Goal: Task Accomplishment & Management: Manage account settings

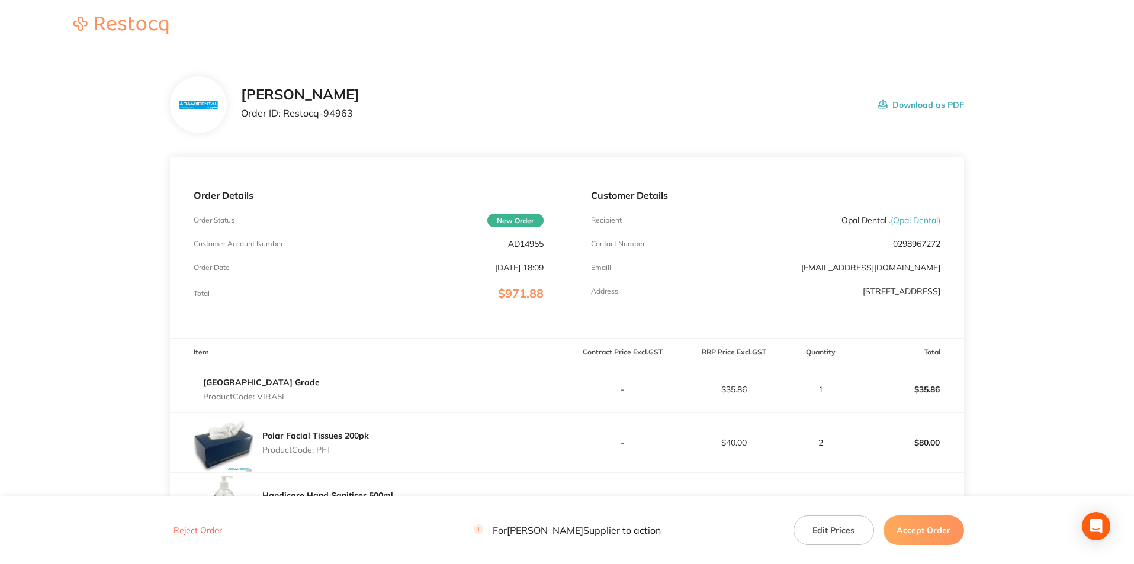
click at [527, 246] on p "AD14955" at bounding box center [526, 243] width 36 height 9
click at [527, 245] on p "AD14955" at bounding box center [526, 243] width 36 height 9
copy p "AD14955"
click at [403, 301] on div "Order Details Order Status New Order Customer Account Number AD14955 Order Date…" at bounding box center [368, 247] width 397 height 181
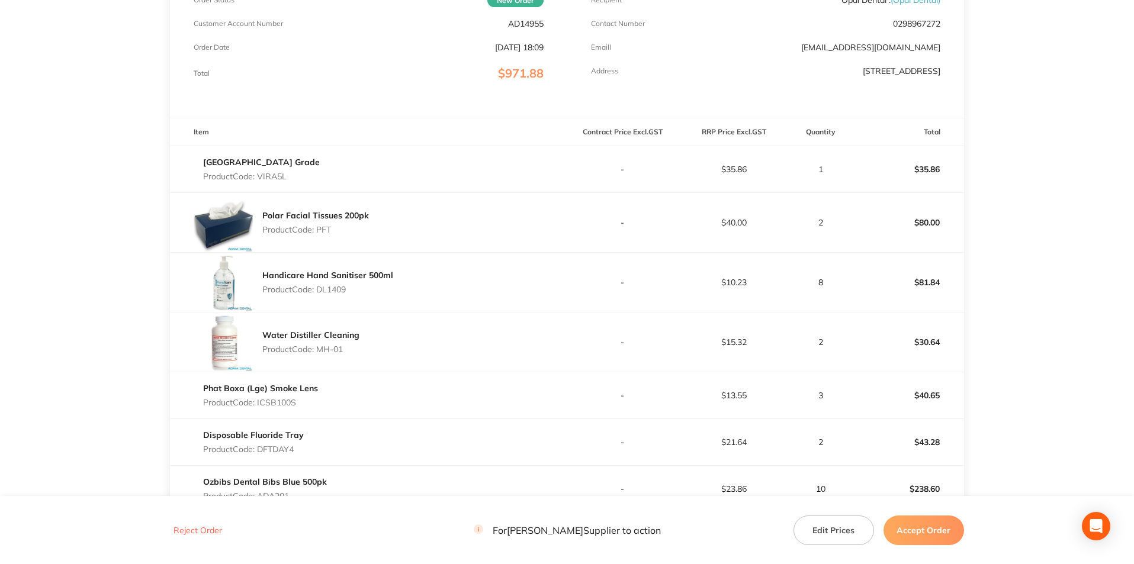
scroll to position [237, 0]
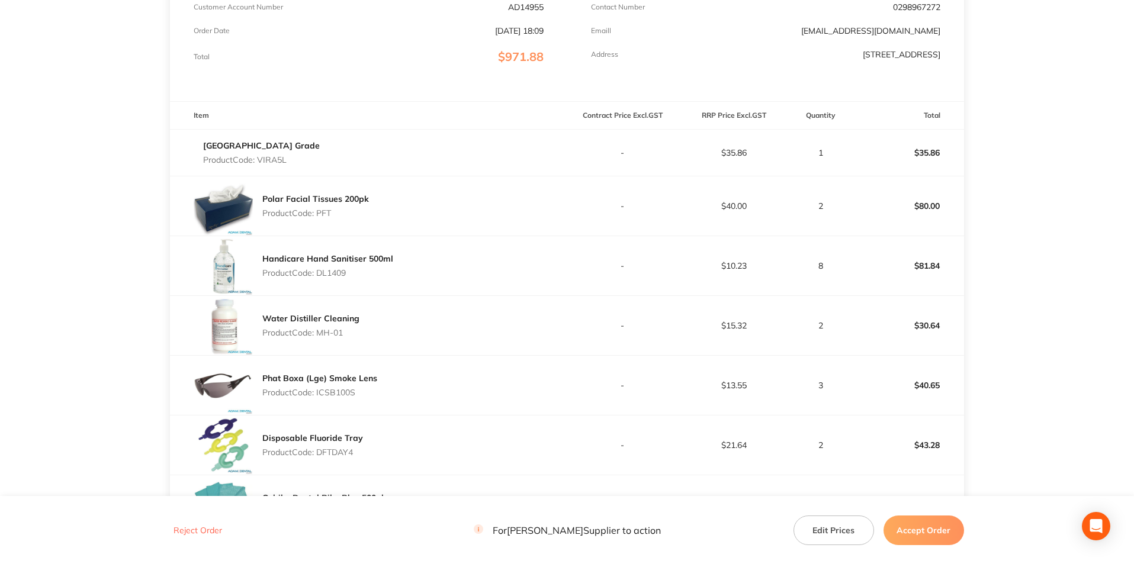
click at [324, 214] on p "Product Code: PFT" at bounding box center [315, 212] width 107 height 9
copy p "PFT"
click at [332, 268] on p "Product Code: DL1409" at bounding box center [327, 272] width 131 height 9
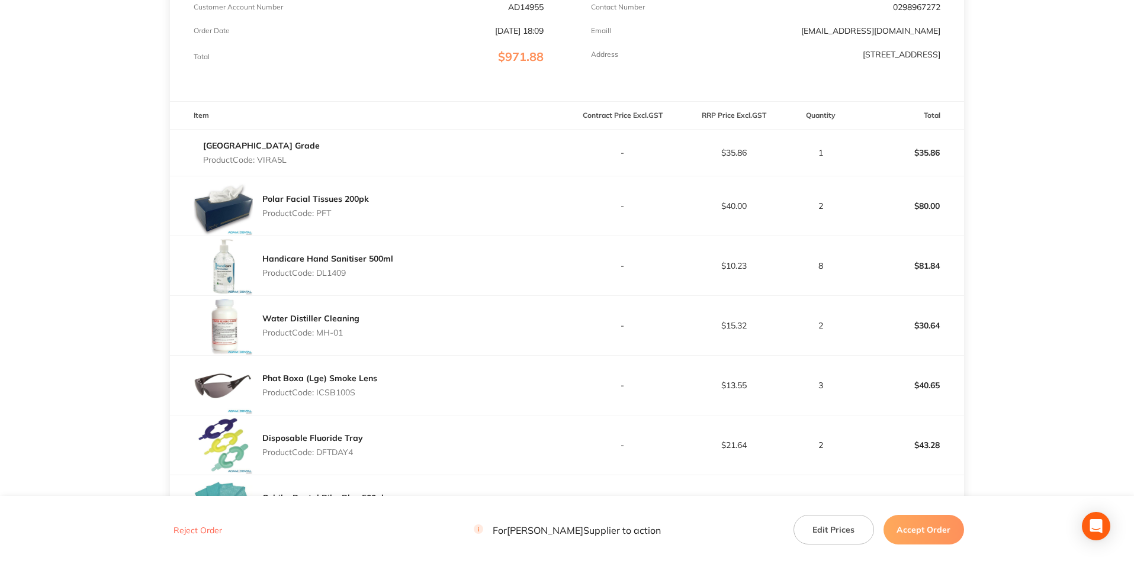
copy p "DL1409"
click at [264, 156] on p "Product Code: VIRA5L" at bounding box center [261, 159] width 117 height 9
copy p "VIRA5L"
click at [338, 269] on p "Product Code: DL1409" at bounding box center [327, 272] width 131 height 9
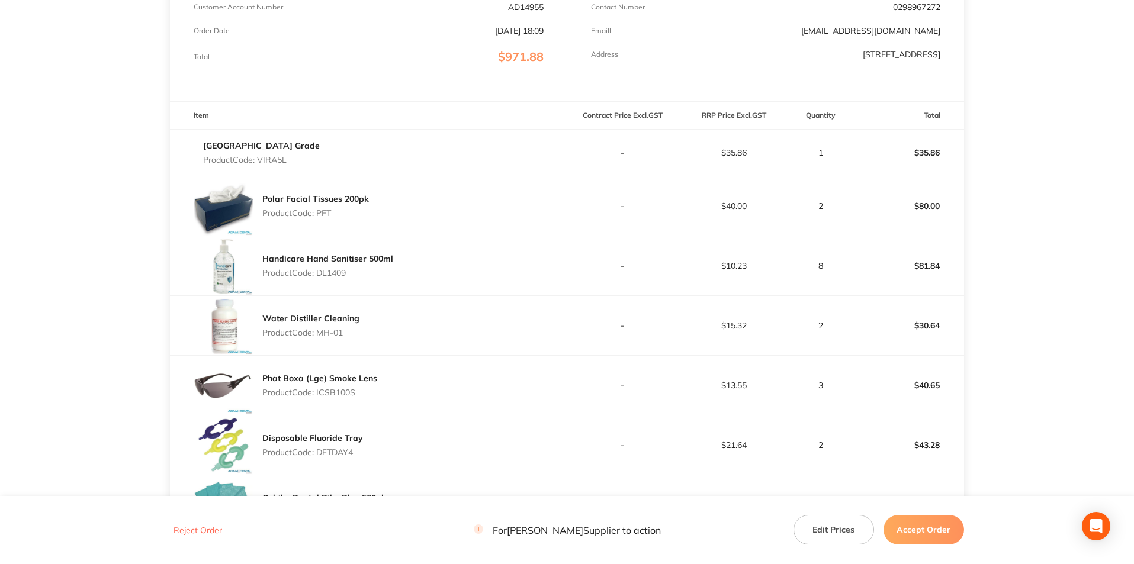
click at [338, 269] on p "Product Code: DL1409" at bounding box center [327, 272] width 131 height 9
copy p "DL1409"
click at [324, 332] on p "Product Code: MH-01" at bounding box center [310, 332] width 97 height 9
click at [324, 331] on p "Product Code: MH-01" at bounding box center [310, 332] width 97 height 9
click at [343, 330] on p "Product Code: MH-01" at bounding box center [310, 332] width 97 height 9
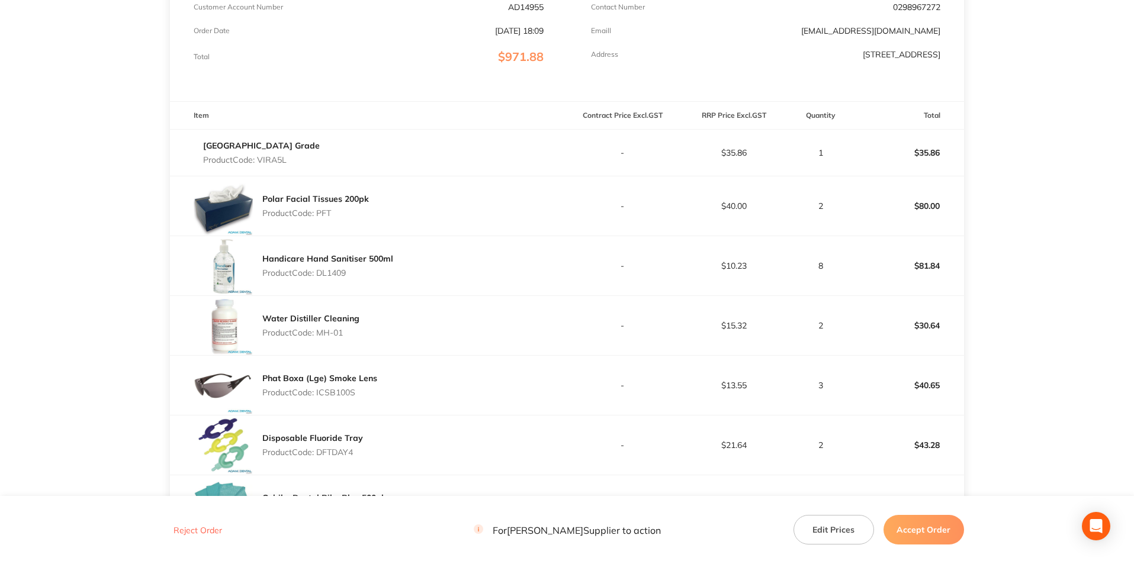
drag, startPoint x: 337, startPoint y: 329, endPoint x: 319, endPoint y: 332, distance: 18.6
click at [319, 331] on p "Product Code: MH-01" at bounding box center [310, 332] width 97 height 9
copy p "MH-01"
click at [357, 361] on div "Phat Boxa (Lge) Smoke Lens Product Code: ICSB100S" at bounding box center [368, 385] width 397 height 59
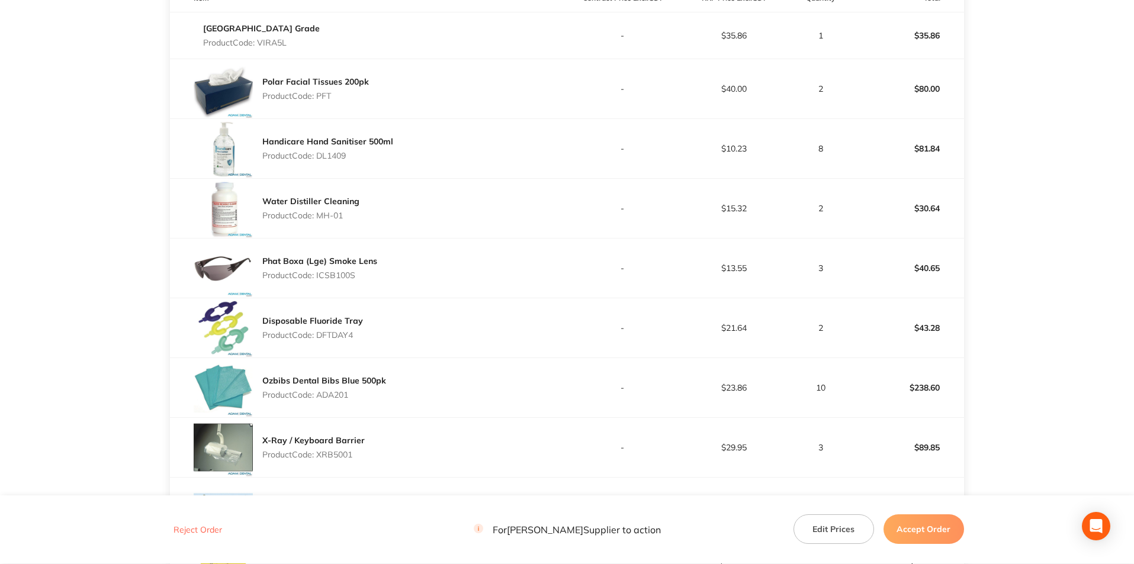
scroll to position [355, 0]
click at [338, 274] on p "Product Code: ICSB100S" at bounding box center [319, 273] width 115 height 9
copy p "ICSB100S"
drag, startPoint x: 416, startPoint y: 271, endPoint x: 381, endPoint y: 298, distance: 44.4
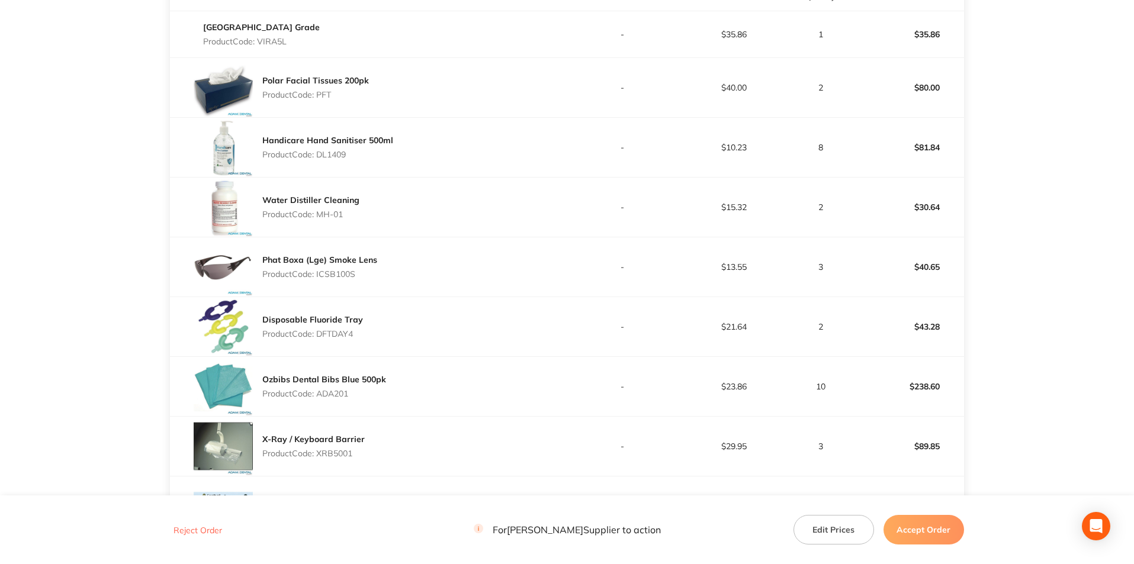
click at [416, 271] on div "Phat Boxa (Lge) Smoke Lens Product Code: ICSB100S" at bounding box center [368, 266] width 397 height 59
click at [348, 334] on p "Product Code: DFTDAY4" at bounding box center [312, 333] width 101 height 9
click at [348, 335] on p "Product Code: DFTDAY4" at bounding box center [312, 333] width 101 height 9
copy p "DFTDAY4"
click at [475, 264] on div "Phat Boxa (Lge) Smoke Lens Product Code: ICSB100S" at bounding box center [368, 266] width 397 height 59
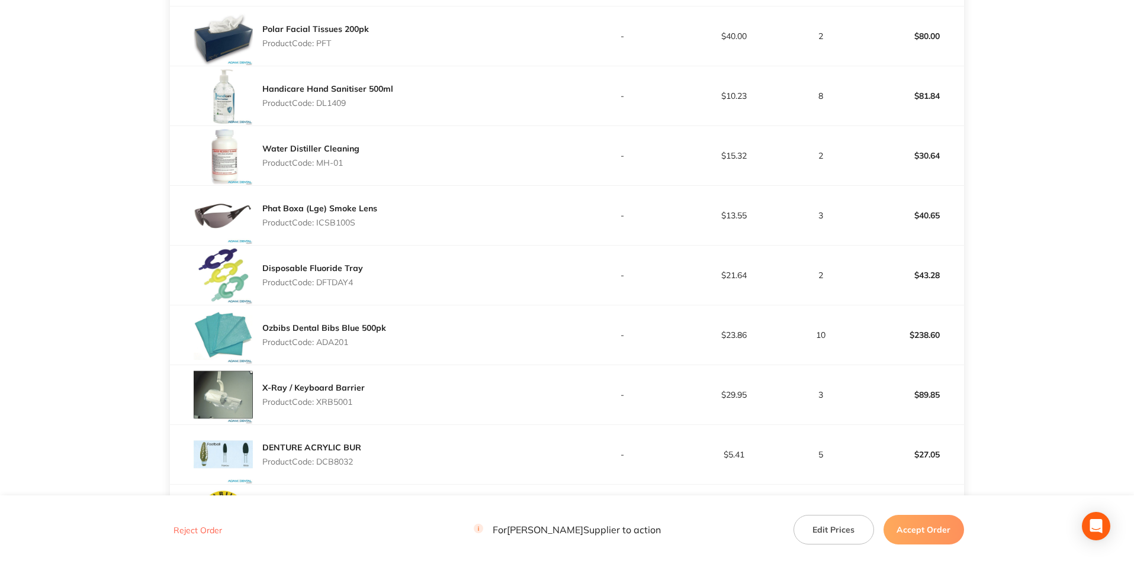
scroll to position [474, 0]
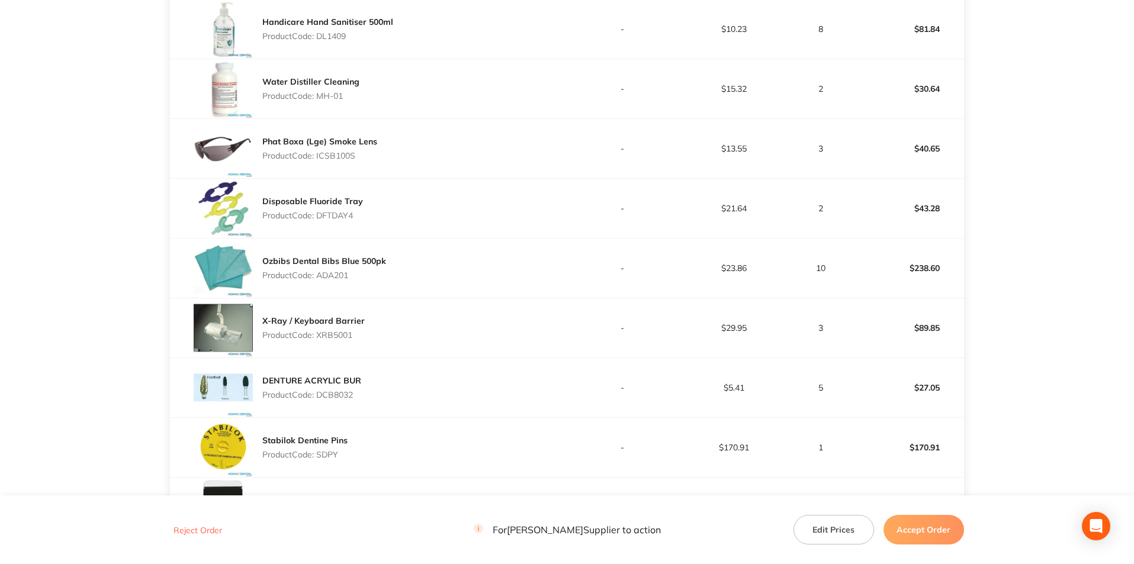
click at [344, 275] on p "Product Code: ADA201" at bounding box center [324, 275] width 124 height 9
copy p "ADA201"
click at [384, 300] on div "X-Ray / Keyboard Barrier Product Code: XRB5001" at bounding box center [368, 327] width 397 height 59
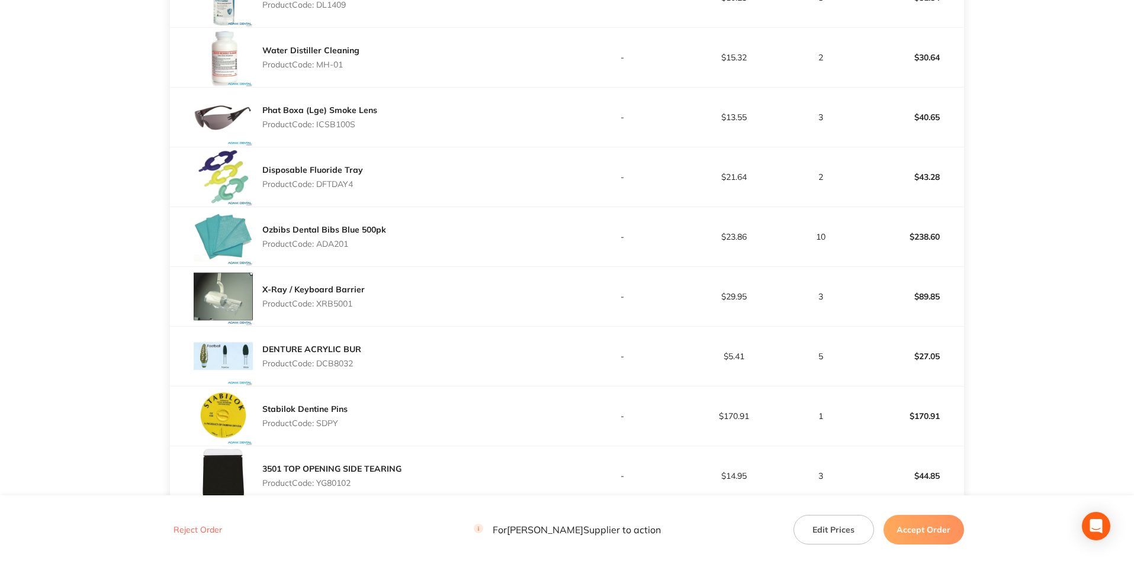
scroll to position [533, 0]
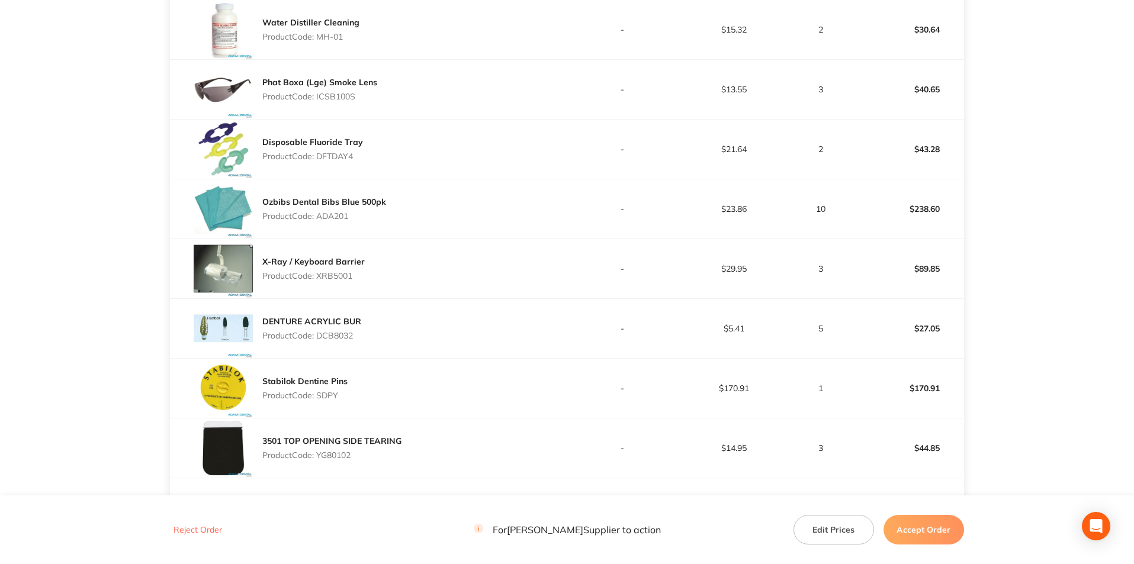
click at [341, 275] on p "Product Code: XRB5001" at bounding box center [313, 275] width 102 height 9
copy p "XRB5001"
drag, startPoint x: 462, startPoint y: 278, endPoint x: 346, endPoint y: 330, distance: 128.0
click at [462, 278] on div "X-Ray / Keyboard Barrier Product Code: XRB5001" at bounding box center [368, 268] width 397 height 59
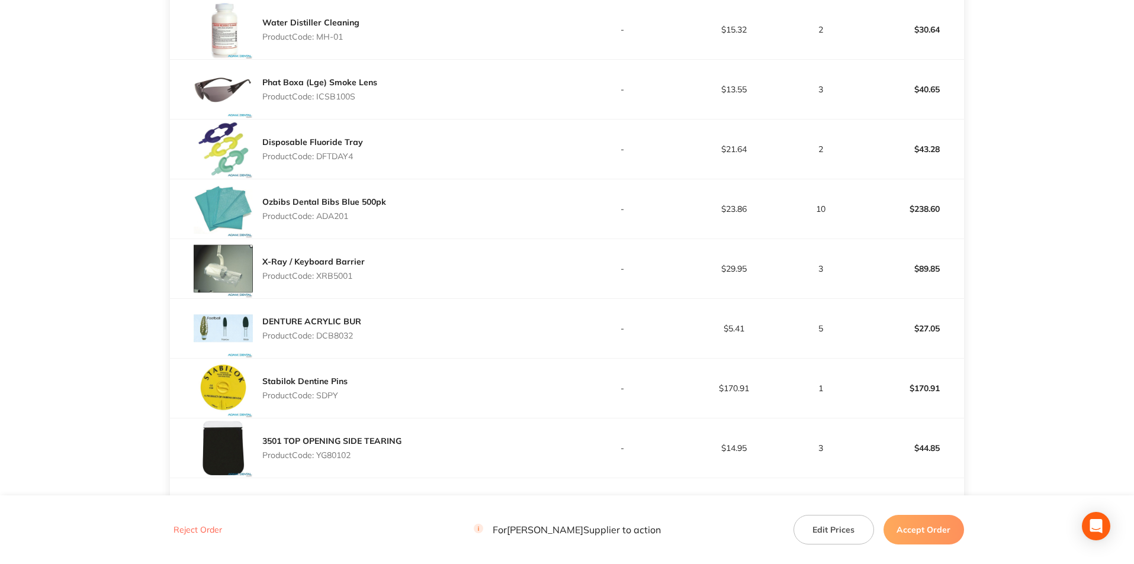
click at [343, 331] on p "Product Code: DCB8032" at bounding box center [311, 335] width 99 height 9
click at [505, 217] on div "Ozbibs Dental Bibs Blue 500pk Product Code: ADA201" at bounding box center [368, 208] width 397 height 59
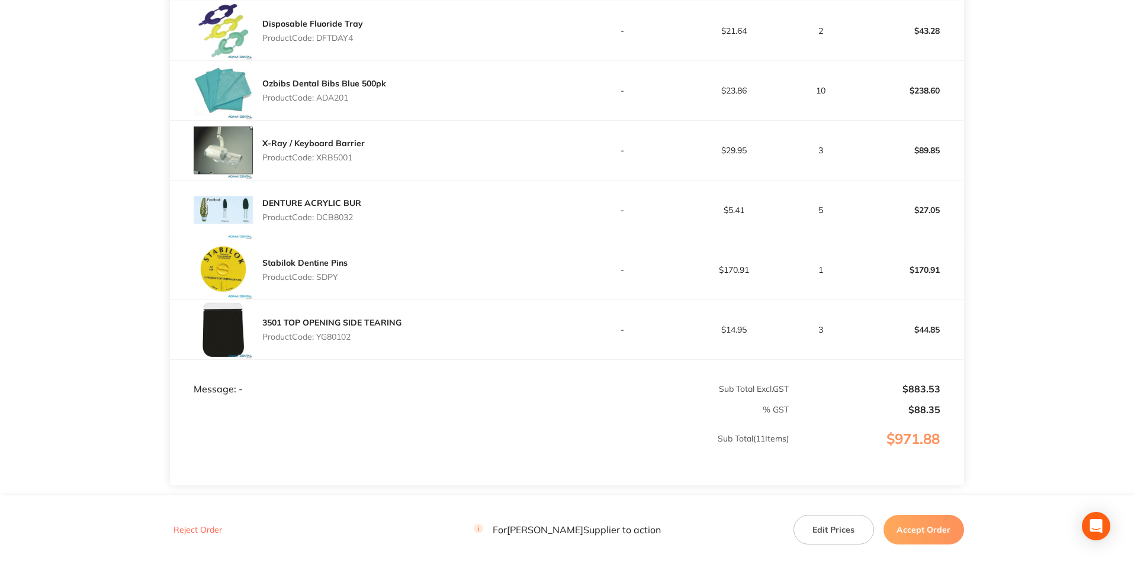
click at [335, 276] on p "Product Code: SDPY" at bounding box center [304, 276] width 85 height 9
click at [335, 275] on p "Product Code: SDPY" at bounding box center [304, 276] width 85 height 9
drag, startPoint x: 462, startPoint y: 281, endPoint x: 331, endPoint y: 331, distance: 140.5
click at [462, 281] on div "Stabilok Dentine Pins Product Code: SDPY" at bounding box center [368, 269] width 397 height 59
click at [333, 334] on p "Product Code: YG80102" at bounding box center [331, 336] width 139 height 9
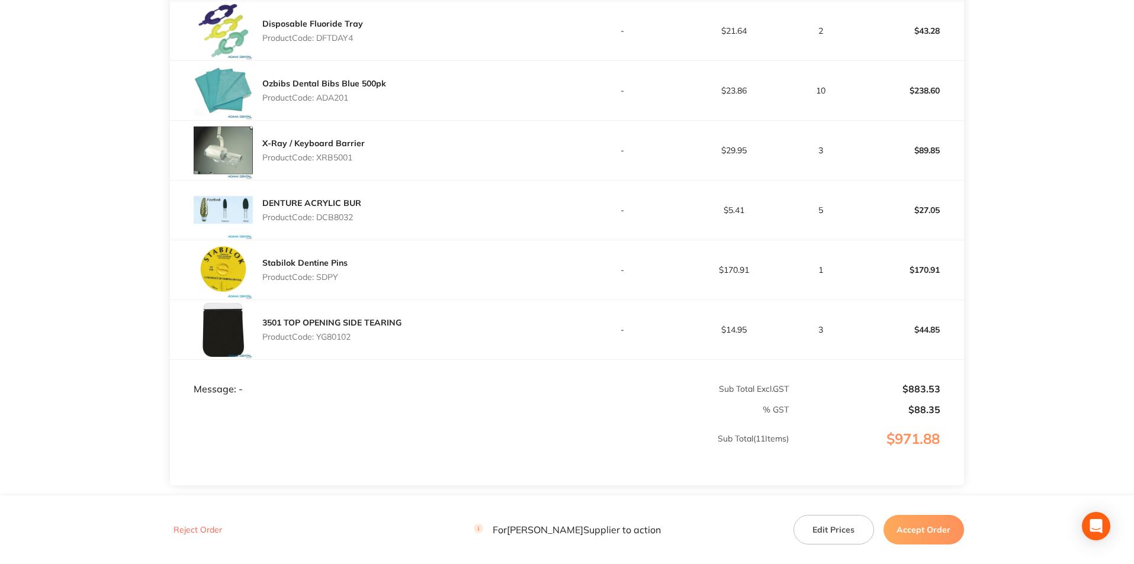
click at [333, 334] on p "Product Code: YG80102" at bounding box center [331, 336] width 139 height 9
click at [519, 227] on div "DENTURE ACRYLIC BUR Product Code: DCB8032" at bounding box center [368, 210] width 397 height 59
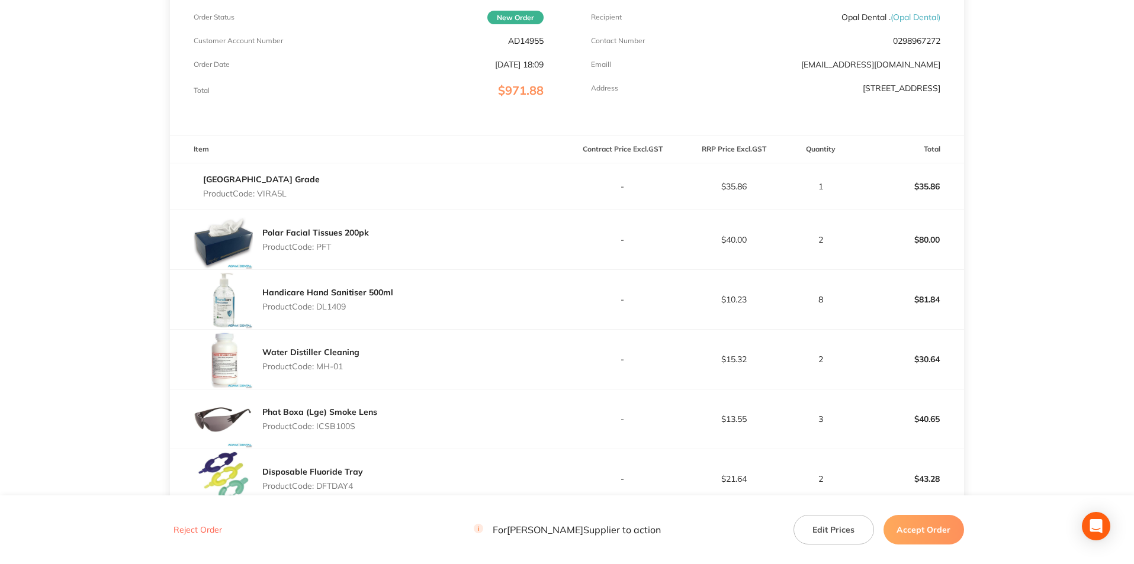
scroll to position [85, 0]
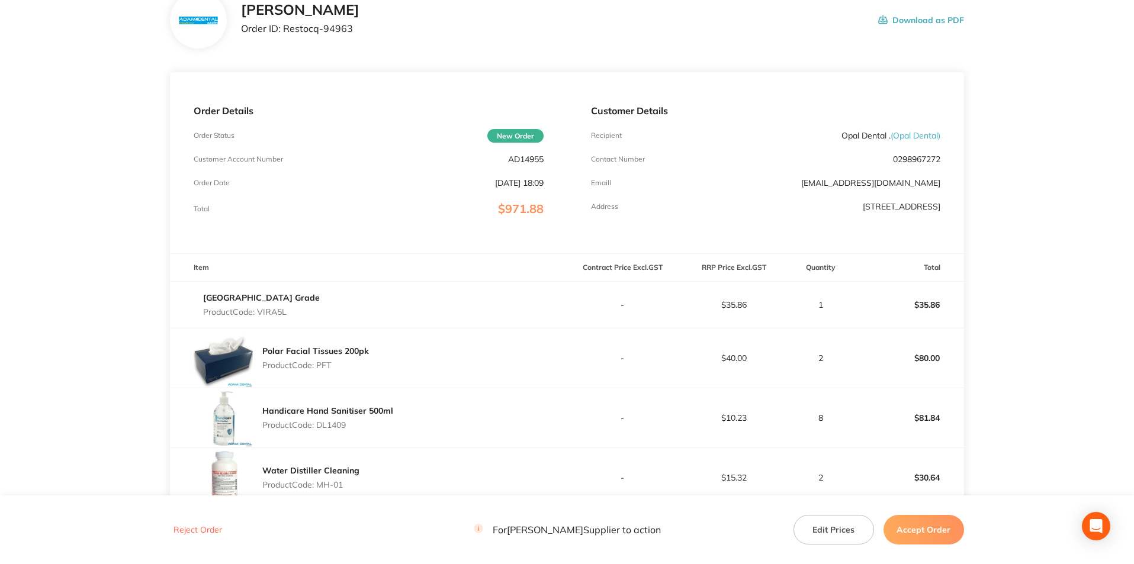
click at [277, 314] on p "Product Code: VIRA5L" at bounding box center [261, 311] width 117 height 9
click at [498, 336] on div "Polar Facial Tissues 200pk Product Code: PFT" at bounding box center [368, 358] width 397 height 59
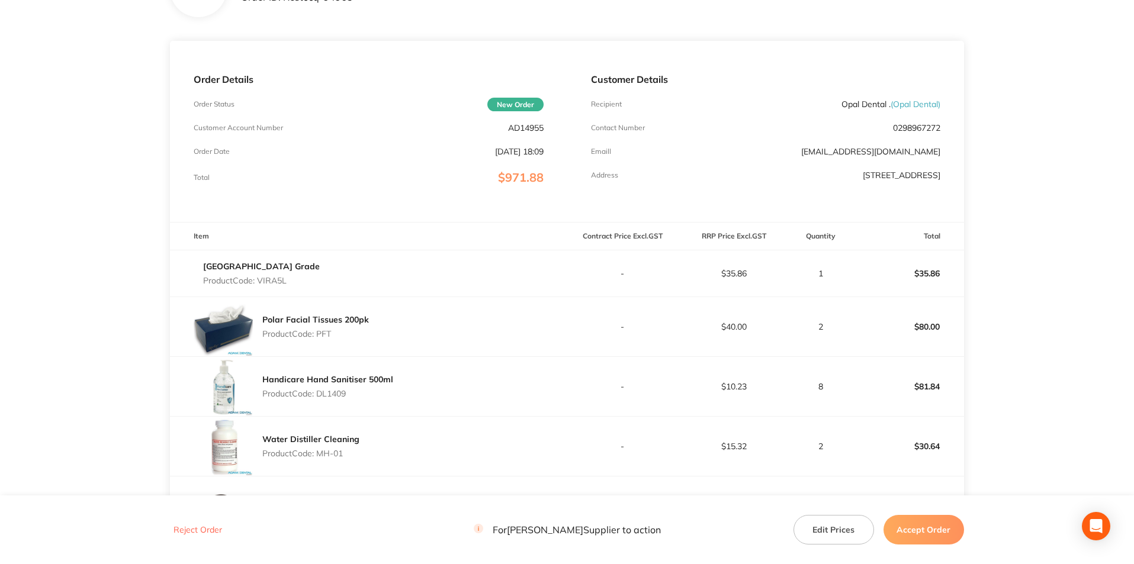
scroll to position [144, 0]
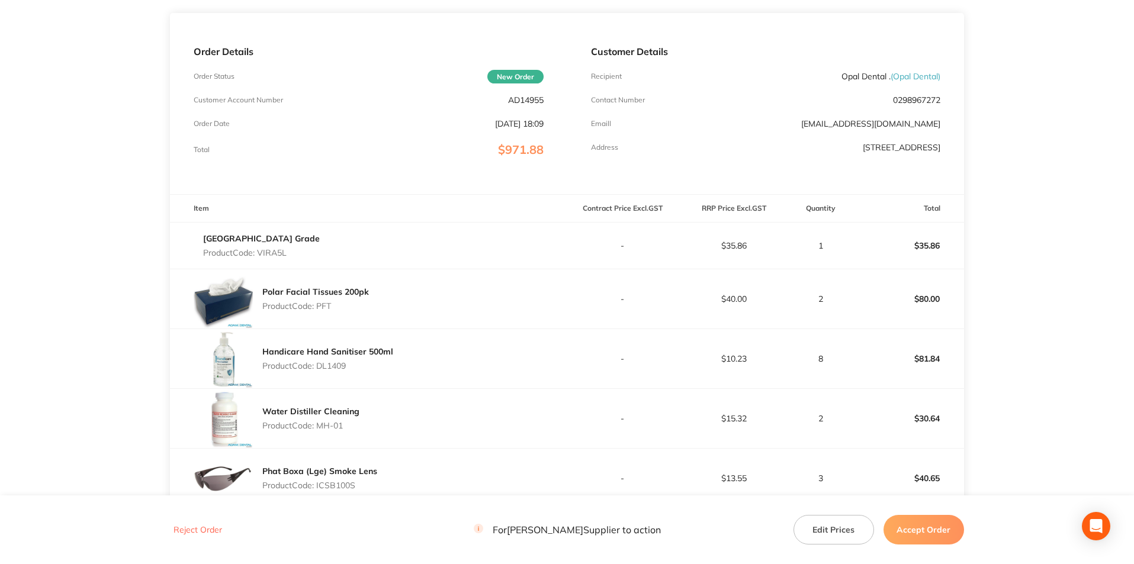
click at [330, 308] on p "Product Code: PFT" at bounding box center [315, 305] width 107 height 9
click at [330, 307] on p "Product Code: PFT" at bounding box center [315, 305] width 107 height 9
drag, startPoint x: 530, startPoint y: 349, endPoint x: 342, endPoint y: 365, distance: 188.9
click at [530, 349] on div "Handicare Hand Sanitiser 500ml Product Code: DL1409" at bounding box center [368, 358] width 397 height 59
click at [332, 365] on p "Product Code: DL1409" at bounding box center [327, 365] width 131 height 9
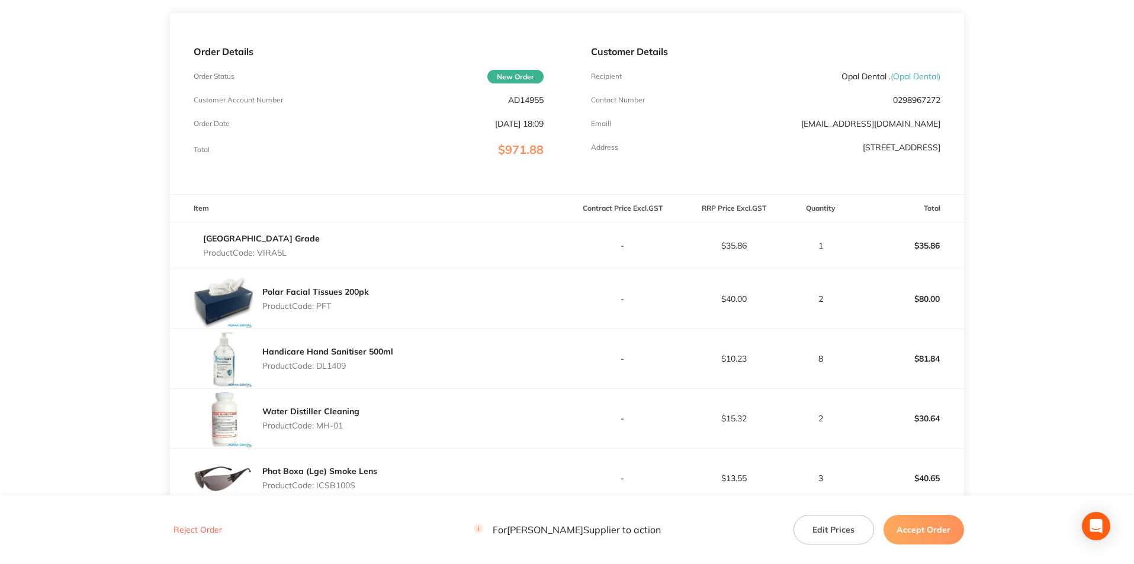
click at [332, 365] on p "Product Code: DL1409" at bounding box center [327, 365] width 131 height 9
click at [516, 357] on div "Handicare Hand Sanitiser 500ml Product Code: DL1409" at bounding box center [368, 358] width 397 height 59
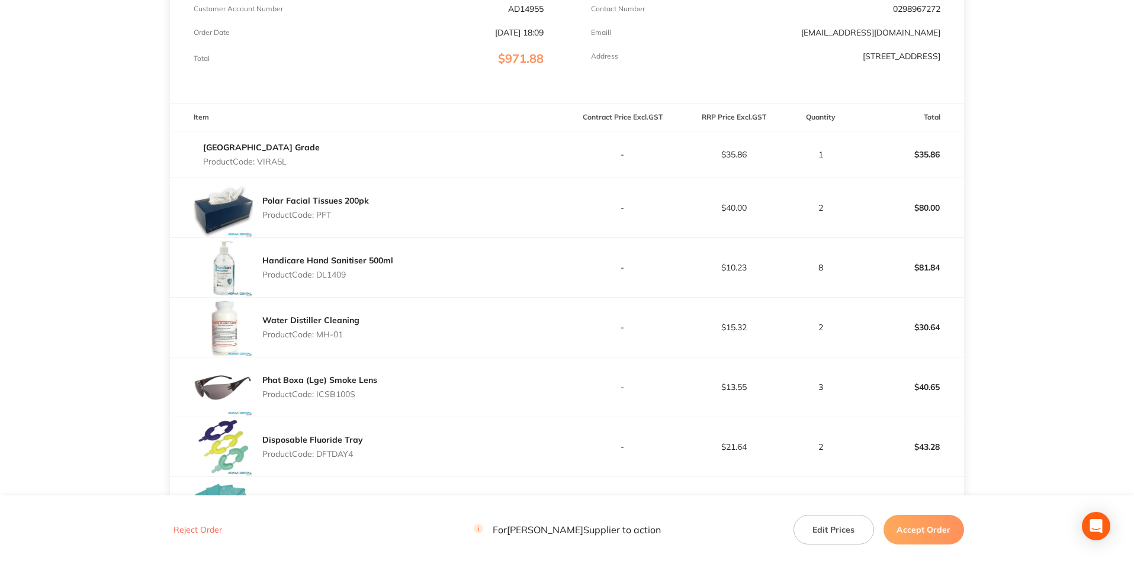
scroll to position [321, 0]
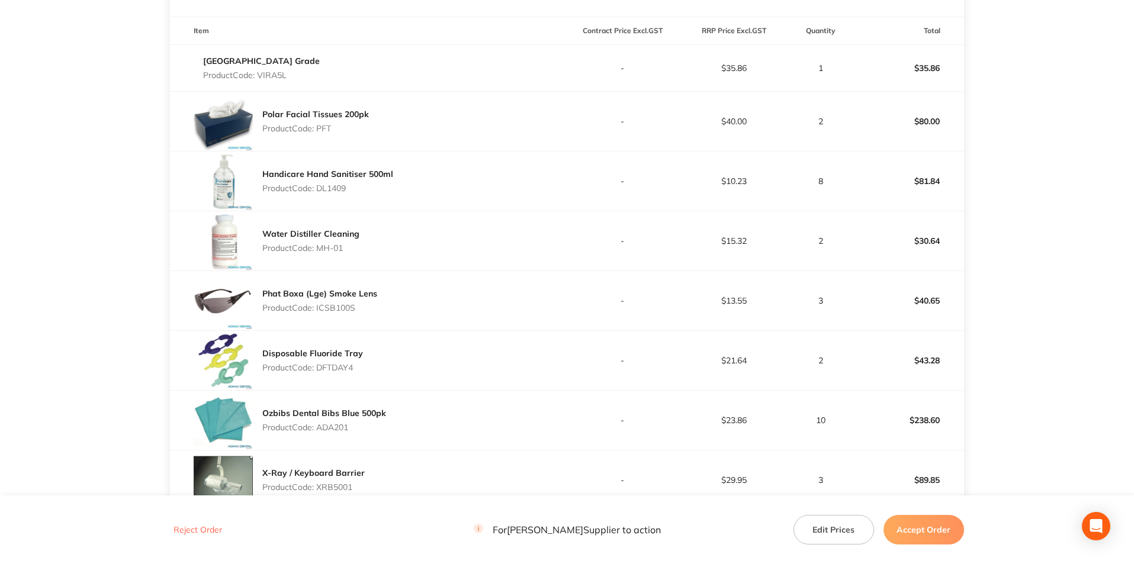
click at [362, 245] on div "Water Distiller Cleaning Product Code: MH-01" at bounding box center [368, 240] width 397 height 59
drag, startPoint x: 340, startPoint y: 248, endPoint x: 334, endPoint y: 295, distance: 47.7
click at [320, 246] on p "Product Code: MH-01" at bounding box center [310, 247] width 97 height 9
click at [404, 256] on div "Water Distiller Cleaning Product Code: MH-01" at bounding box center [368, 240] width 397 height 59
click at [352, 304] on p "Product Code: ICSB100S" at bounding box center [319, 307] width 115 height 9
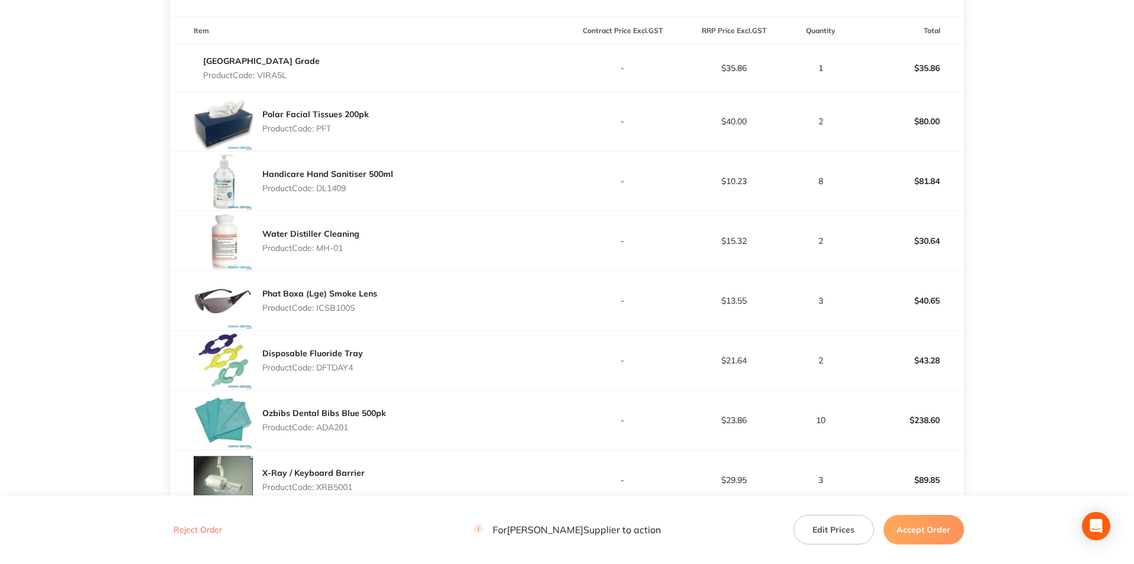
click at [352, 304] on p "Product Code: ICSB100S" at bounding box center [319, 307] width 115 height 9
click at [544, 270] on tbody "Viraclean Hospital Grade Product Code: VIRA5L - $35.86 1 $35.86 Polar Facial Ti…" at bounding box center [567, 366] width 794 height 645
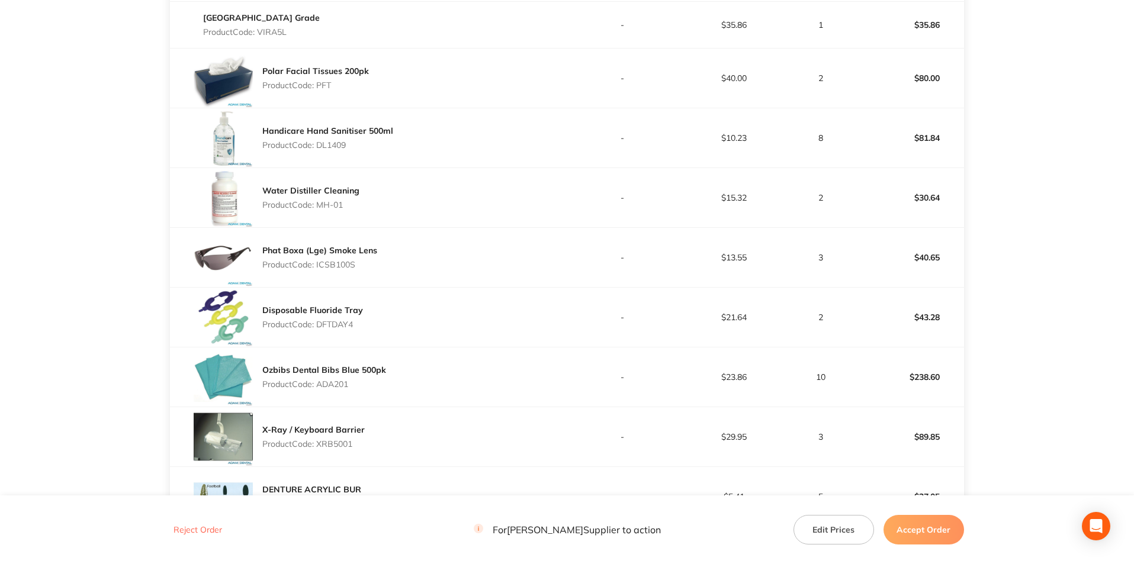
scroll to position [499, 0]
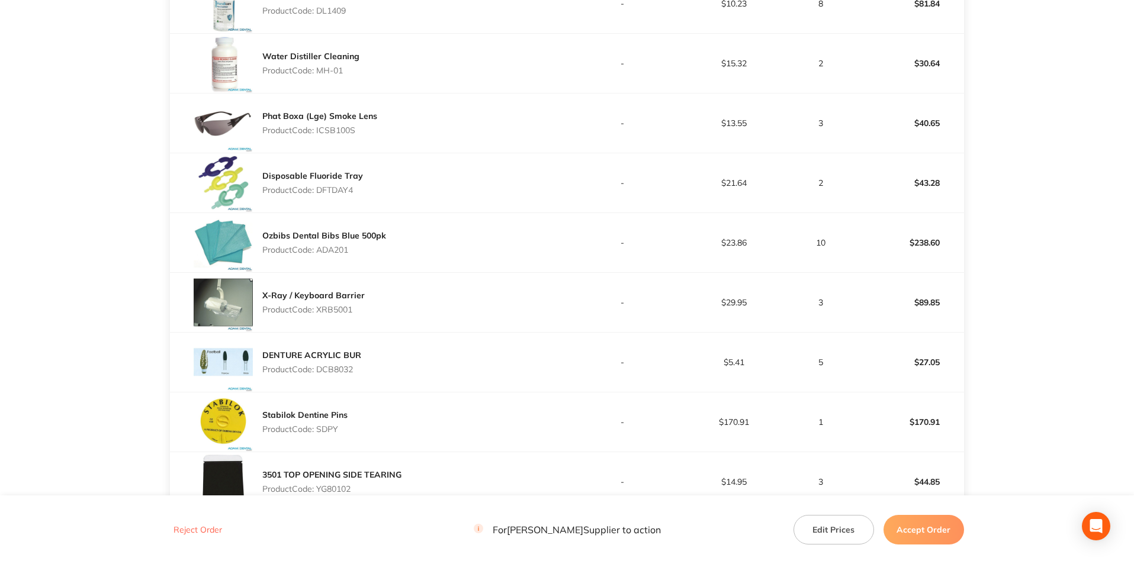
click at [349, 185] on p "Product Code: DFTDAY4" at bounding box center [312, 189] width 101 height 9
drag, startPoint x: 604, startPoint y: 281, endPoint x: 574, endPoint y: 278, distance: 30.3
click at [604, 281] on td "-" at bounding box center [622, 302] width 111 height 60
click at [339, 249] on p "Product Code: ADA201" at bounding box center [324, 249] width 124 height 9
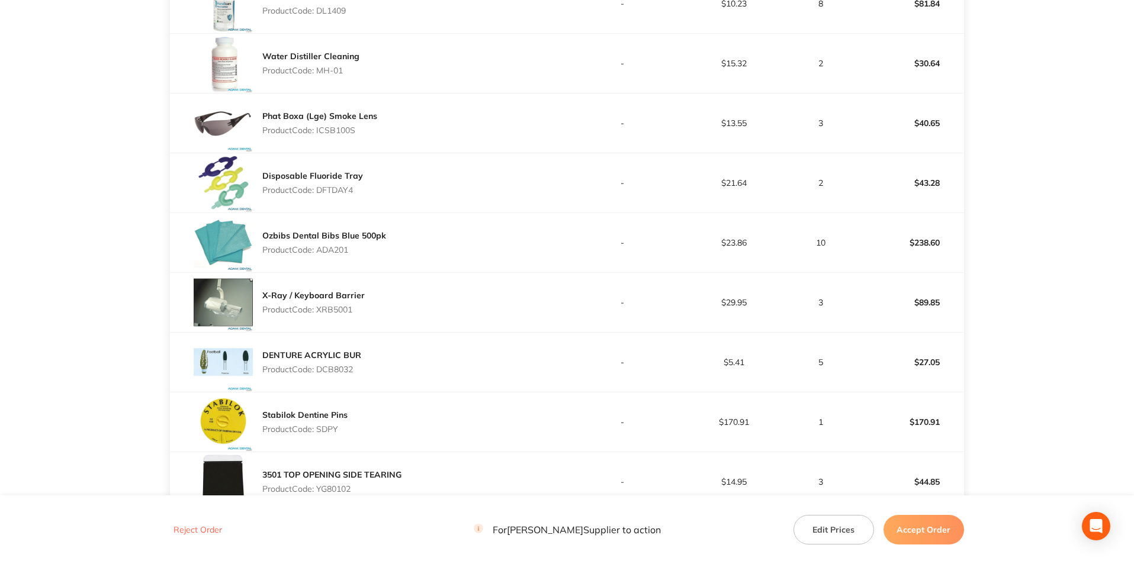
click at [339, 249] on p "Product Code: ADA201" at bounding box center [324, 249] width 124 height 9
drag, startPoint x: 497, startPoint y: 295, endPoint x: 456, endPoint y: 273, distance: 46.6
click at [497, 295] on div "X-Ray / Keyboard Barrier Product Code: XRB5001" at bounding box center [368, 302] width 397 height 59
click at [329, 309] on p "Product Code: XRB5001" at bounding box center [313, 309] width 102 height 9
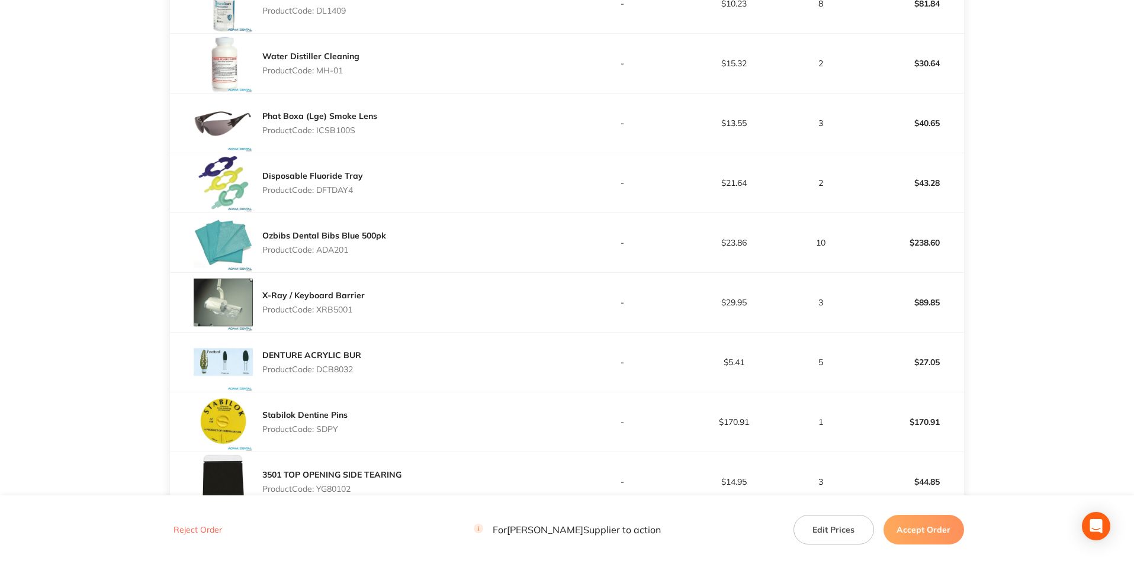
drag, startPoint x: 566, startPoint y: 378, endPoint x: 402, endPoint y: 387, distance: 164.2
click at [566, 378] on div "DENTURE ACRYLIC BUR Product Code: DCB8032" at bounding box center [368, 362] width 397 height 59
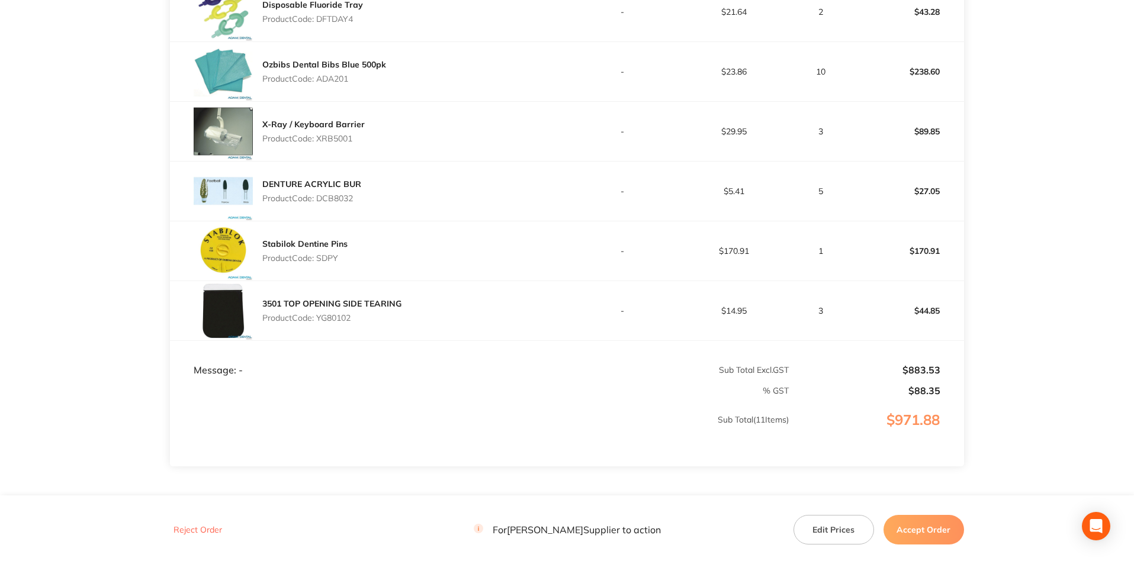
scroll to position [677, 0]
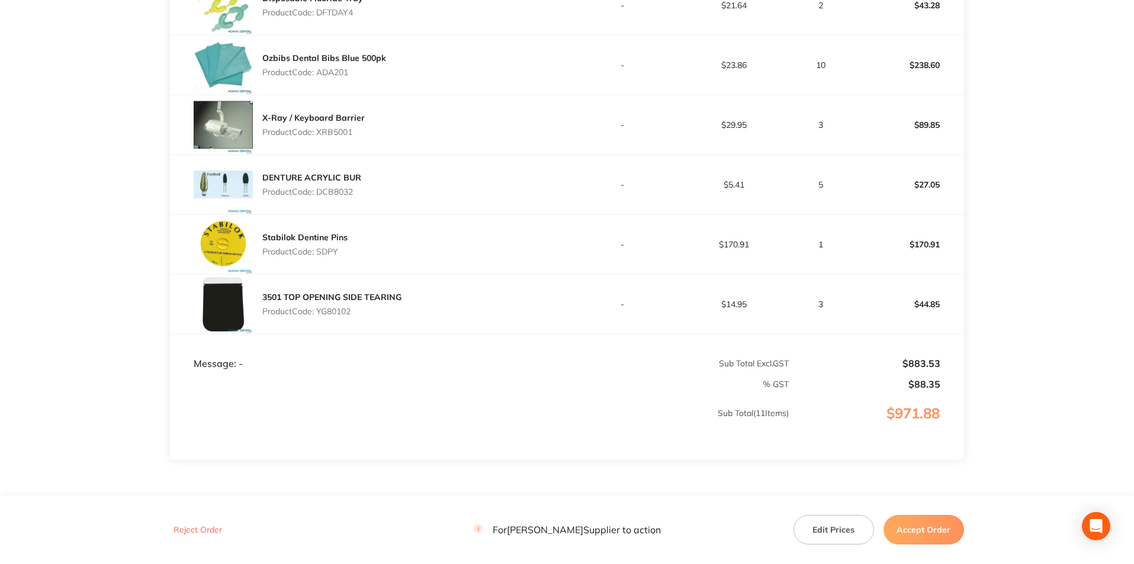
click at [342, 192] on p "Product Code: DCB8032" at bounding box center [311, 191] width 99 height 9
click at [465, 230] on div "Stabilok Dentine Pins Product Code: SDPY" at bounding box center [368, 244] width 397 height 59
click at [334, 250] on p "Product Code: SDPY" at bounding box center [304, 251] width 85 height 9
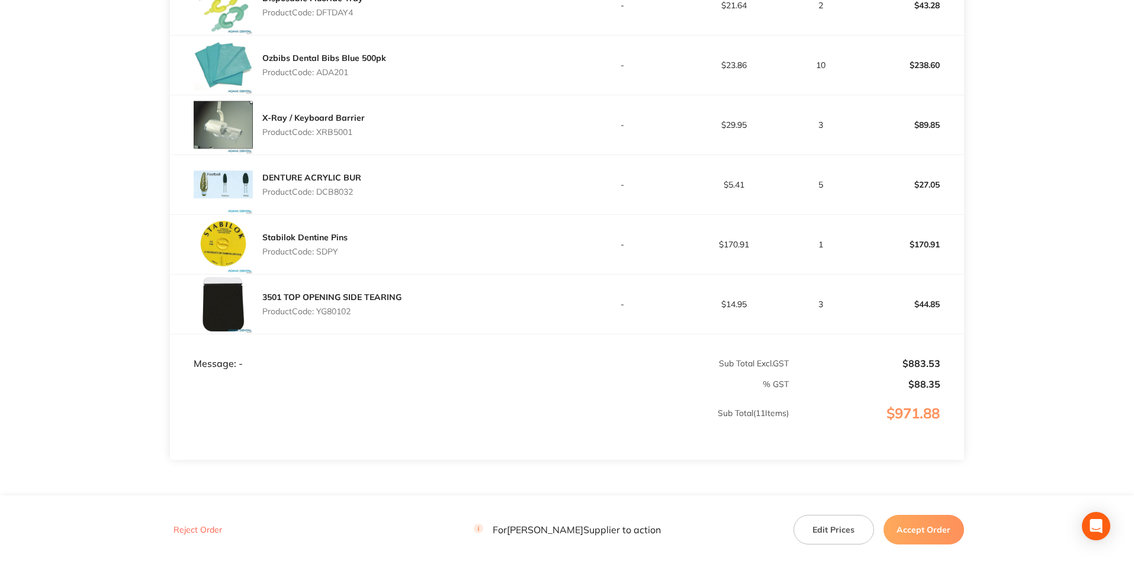
click at [356, 202] on div "DENTURE ACRYLIC BUR Product Code: DCB8032" at bounding box center [368, 184] width 397 height 59
click at [340, 314] on p "Product Code: YG80102" at bounding box center [331, 311] width 139 height 9
click at [339, 313] on p "Product Code: YG80102" at bounding box center [331, 311] width 139 height 9
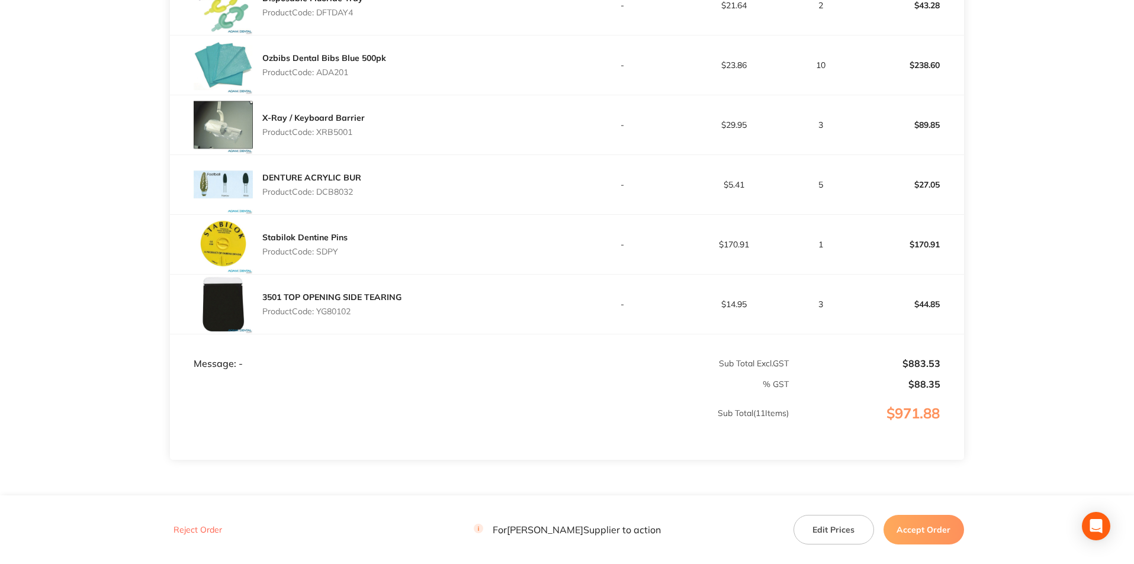
click at [456, 352] on td "Message: -" at bounding box center [368, 352] width 397 height 36
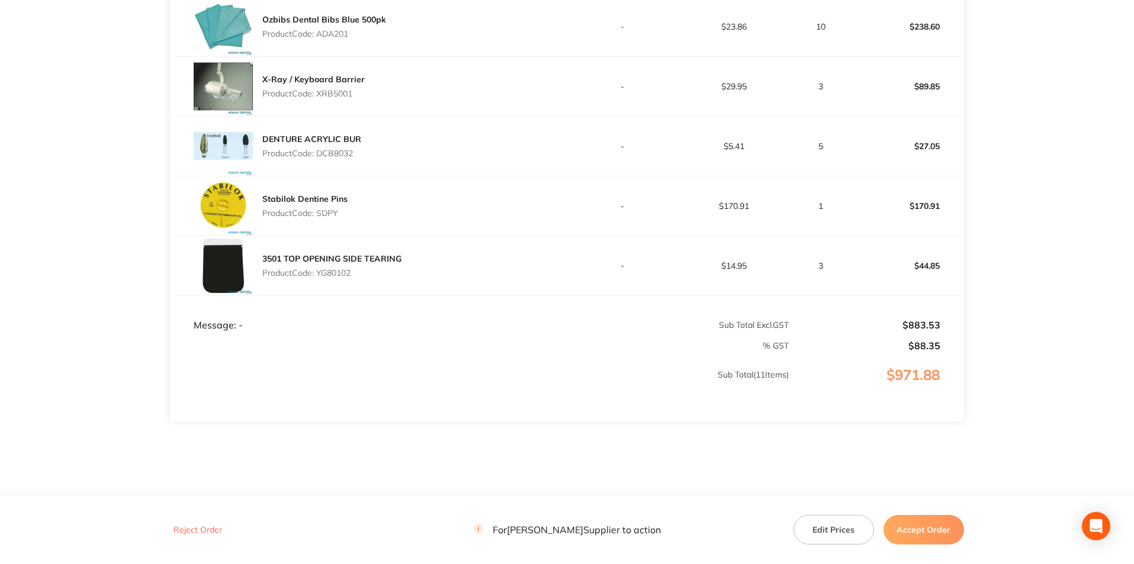
scroll to position [736, 0]
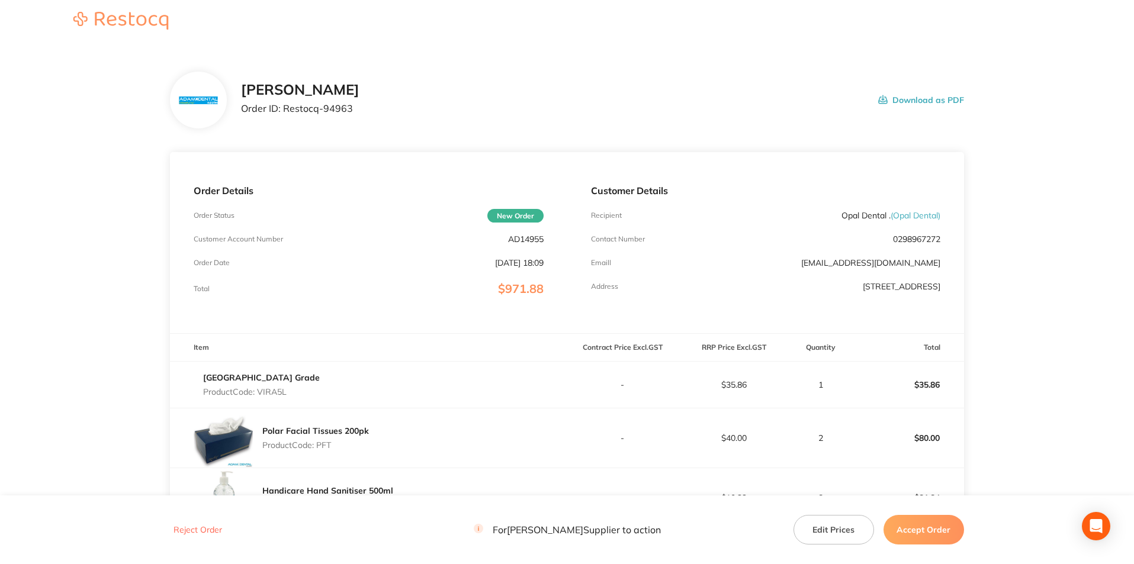
scroll to position [0, 0]
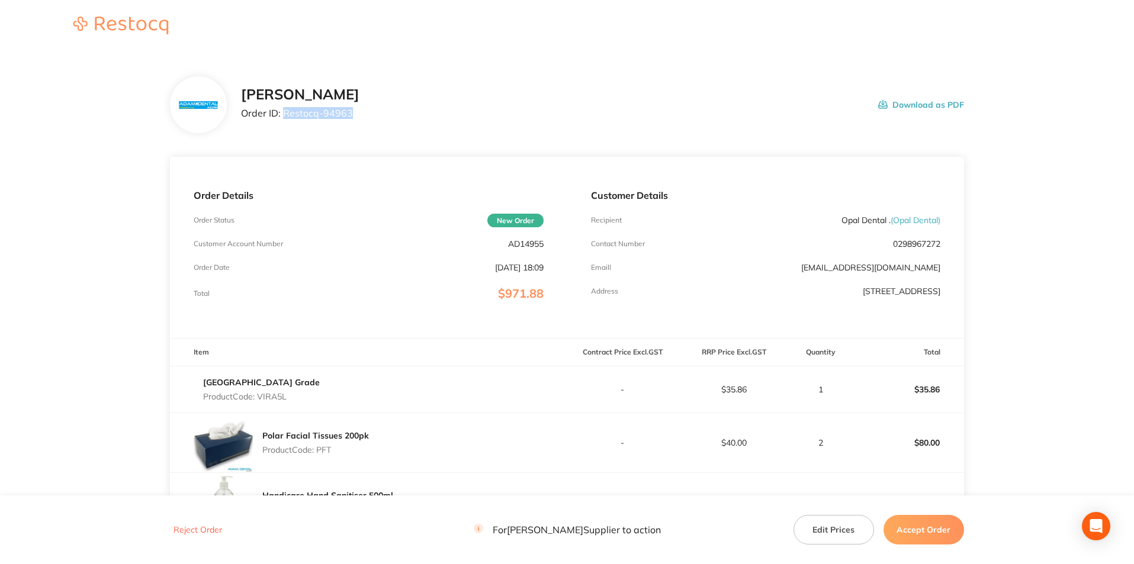
drag, startPoint x: 357, startPoint y: 112, endPoint x: 282, endPoint y: 114, distance: 74.6
click at [282, 114] on div "[PERSON_NAME] Order ID: Restocq- 94963 Download as PDF" at bounding box center [602, 104] width 723 height 37
click at [904, 538] on button "Accept Order" at bounding box center [923, 530] width 81 height 30
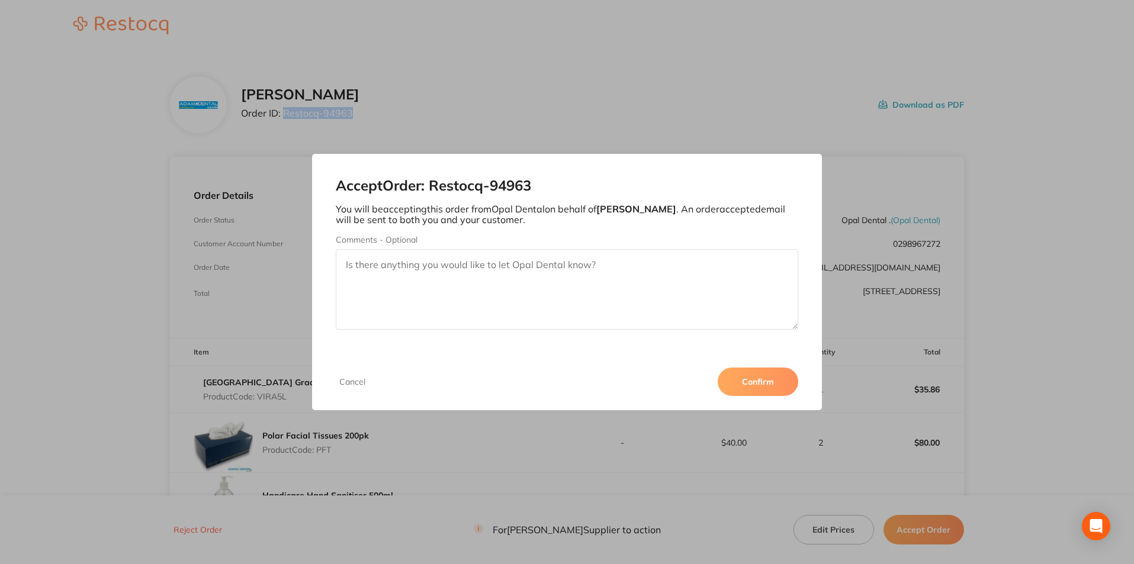
click at [758, 377] on button "Confirm" at bounding box center [758, 382] width 81 height 28
